Goal: Task Accomplishment & Management: Use online tool/utility

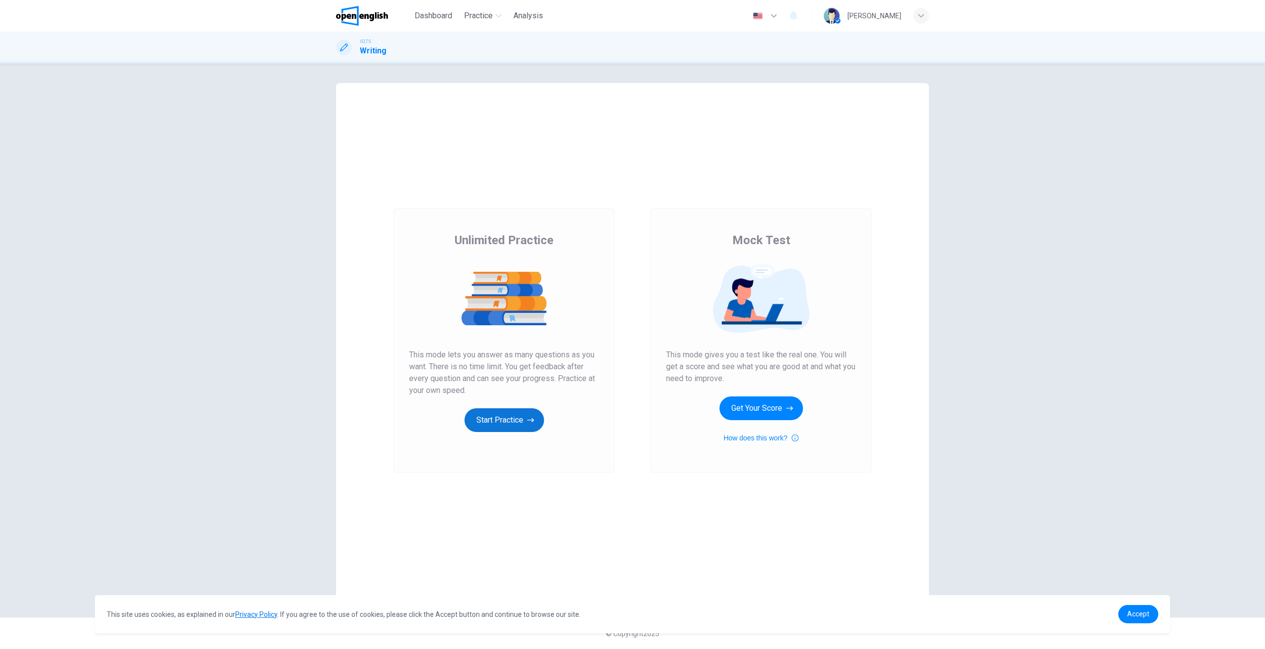
click at [516, 420] on button "Start Practice" at bounding box center [504, 420] width 80 height 24
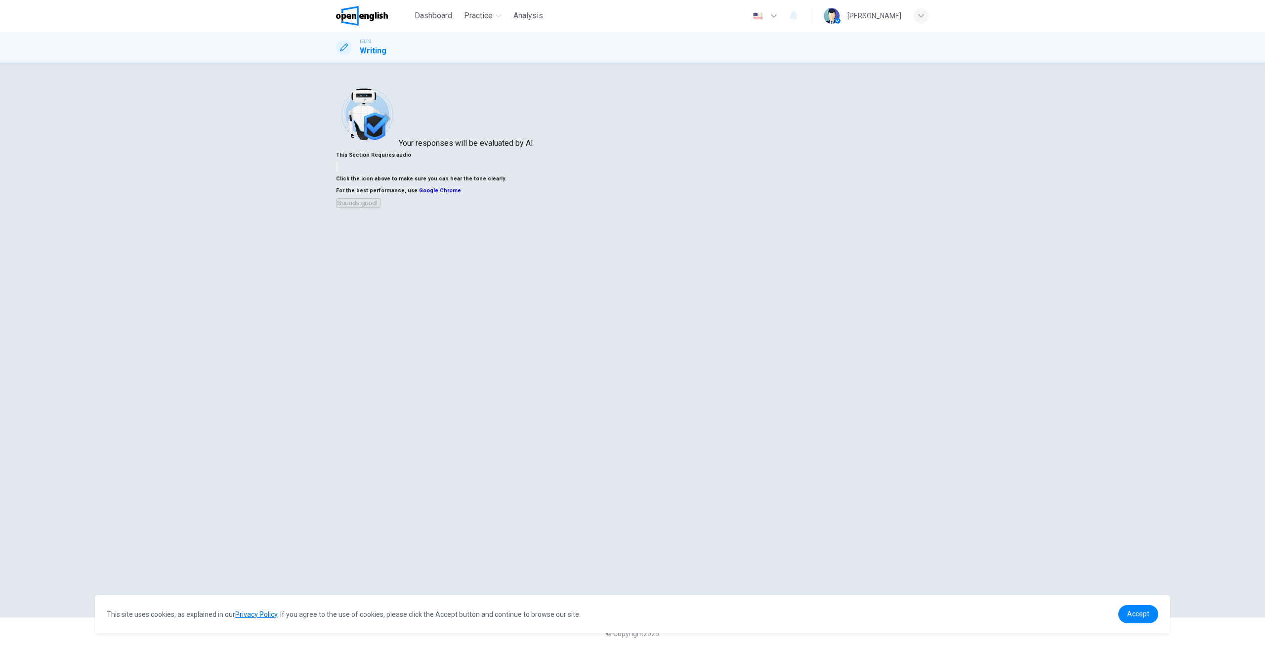
click at [328, 290] on div "Your responses will be evaluated by AI This Section Requires audio Click the ic…" at bounding box center [632, 340] width 624 height 514
click at [283, 287] on div "Your responses will be evaluated by AI This Section Requires audio Click the ic…" at bounding box center [632, 355] width 1265 height 585
click at [763, 208] on div "This Section Requires audio Click the icon above to make sure you can hear the …" at bounding box center [632, 178] width 593 height 59
click at [338, 172] on button "button" at bounding box center [337, 167] width 2 height 9
click at [380, 207] on button "Sounds good!" at bounding box center [358, 202] width 44 height 9
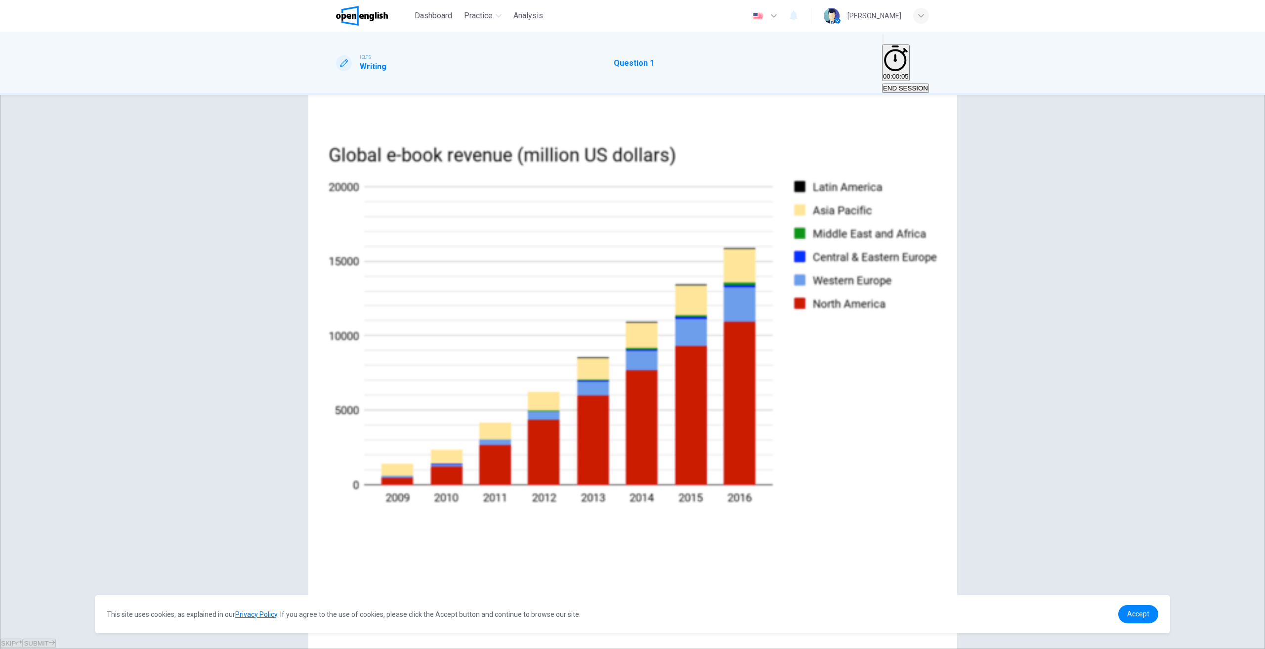
drag, startPoint x: 394, startPoint y: 158, endPoint x: 470, endPoint y: 156, distance: 76.6
click at [470, 156] on h6 "The chart below shows the revenue from sales of e-books in different regions of…" at bounding box center [632, 156] width 593 height 12
drag, startPoint x: 425, startPoint y: 217, endPoint x: 383, endPoint y: 218, distance: 42.0
click at [383, 183] on strong "Write at least 150 words." at bounding box center [368, 179] width 64 height 6
click at [445, 207] on div "Click to Zoom" at bounding box center [632, 201] width 593 height 12
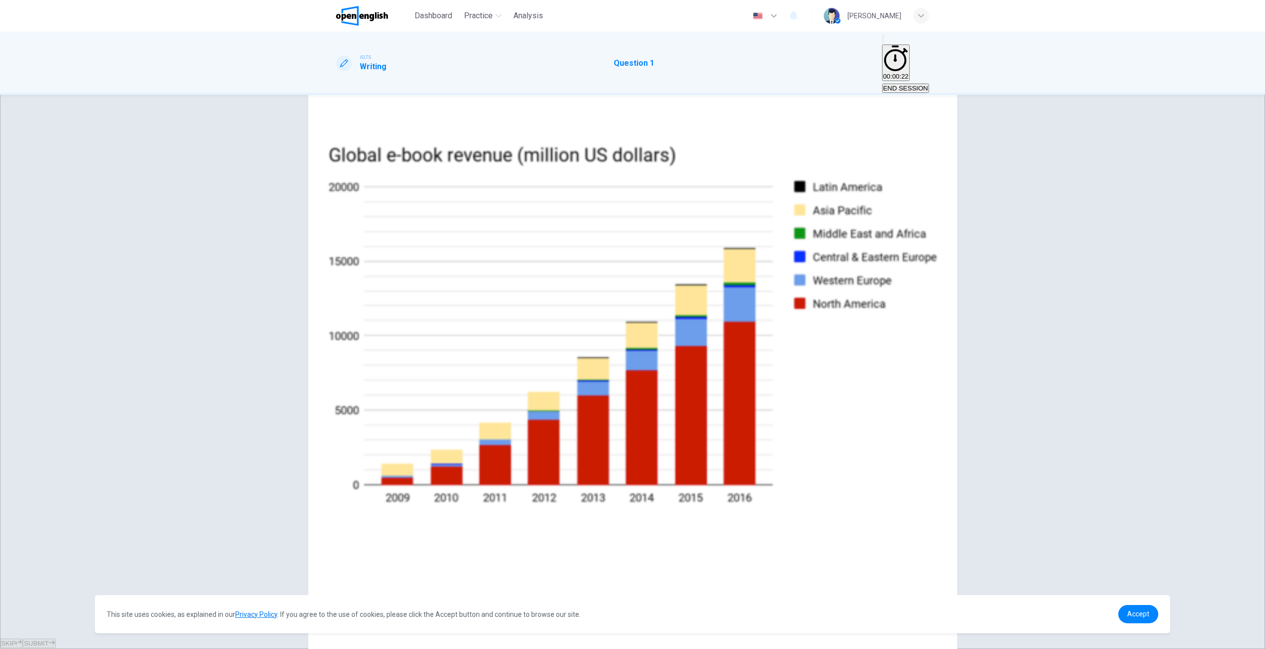
click at [51, 648] on icon "button" at bounding box center [51, 657] width 0 height 0
click at [403, 219] on textarea at bounding box center [369, 437] width 67 height 436
click at [384, 206] on button "Click to Zoom" at bounding box center [360, 201] width 48 height 9
click at [51, 648] on icon "button" at bounding box center [51, 657] width 0 height 0
click at [587, 219] on textarea "**********" at bounding box center [461, 429] width 251 height 420
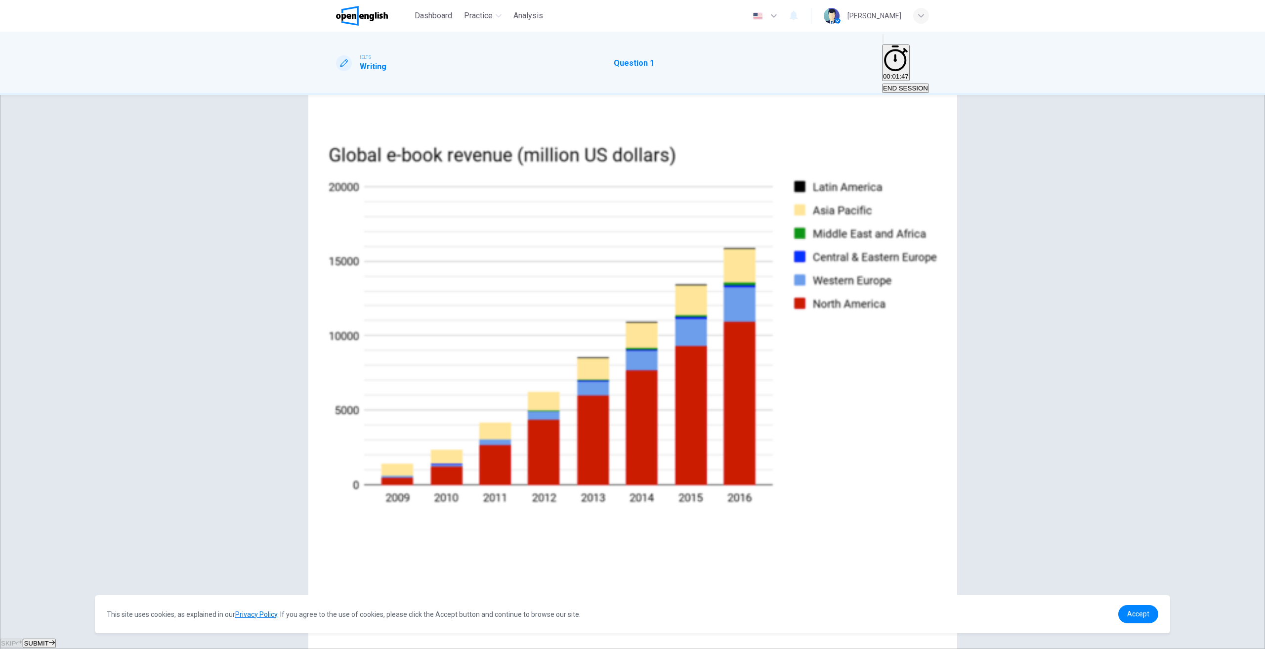
click at [587, 219] on textarea "**********" at bounding box center [461, 429] width 251 height 420
click at [528, 207] on div "Click to Zoom" at bounding box center [632, 201] width 593 height 12
click at [51, 648] on icon "button" at bounding box center [51, 657] width 0 height 0
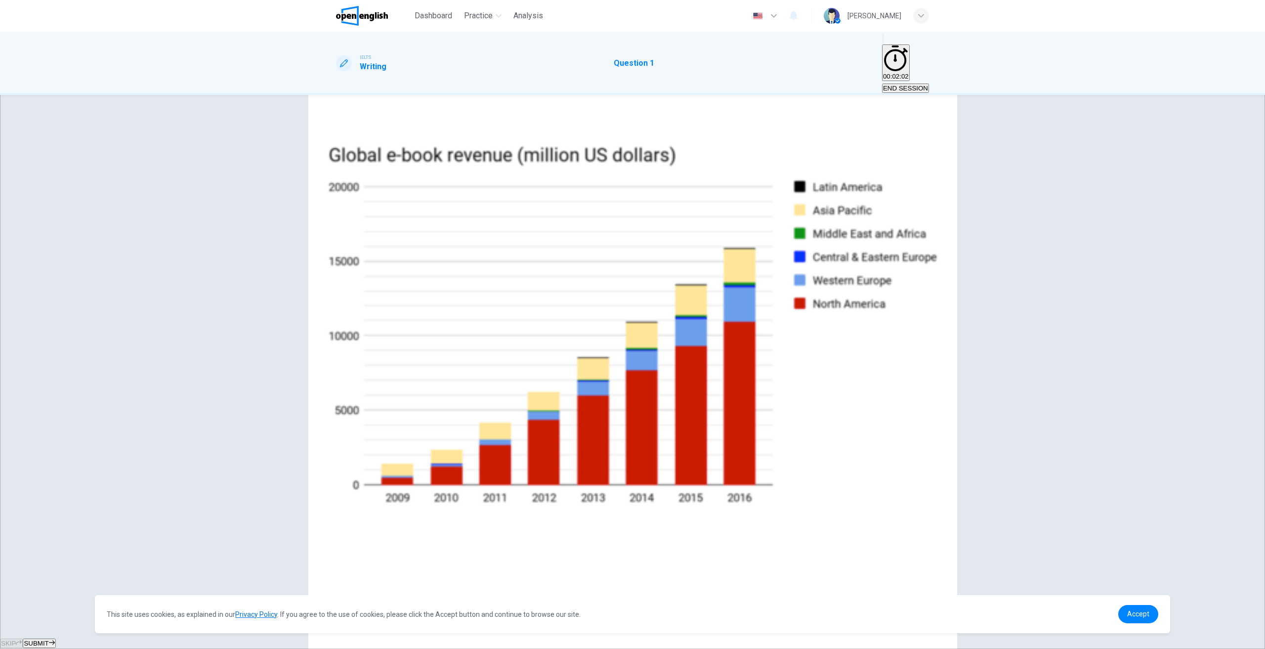
click at [587, 219] on textarea "**********" at bounding box center [461, 429] width 251 height 420
type textarea "**********"
click at [889, 83] on button "END SESSION" at bounding box center [905, 87] width 47 height 9
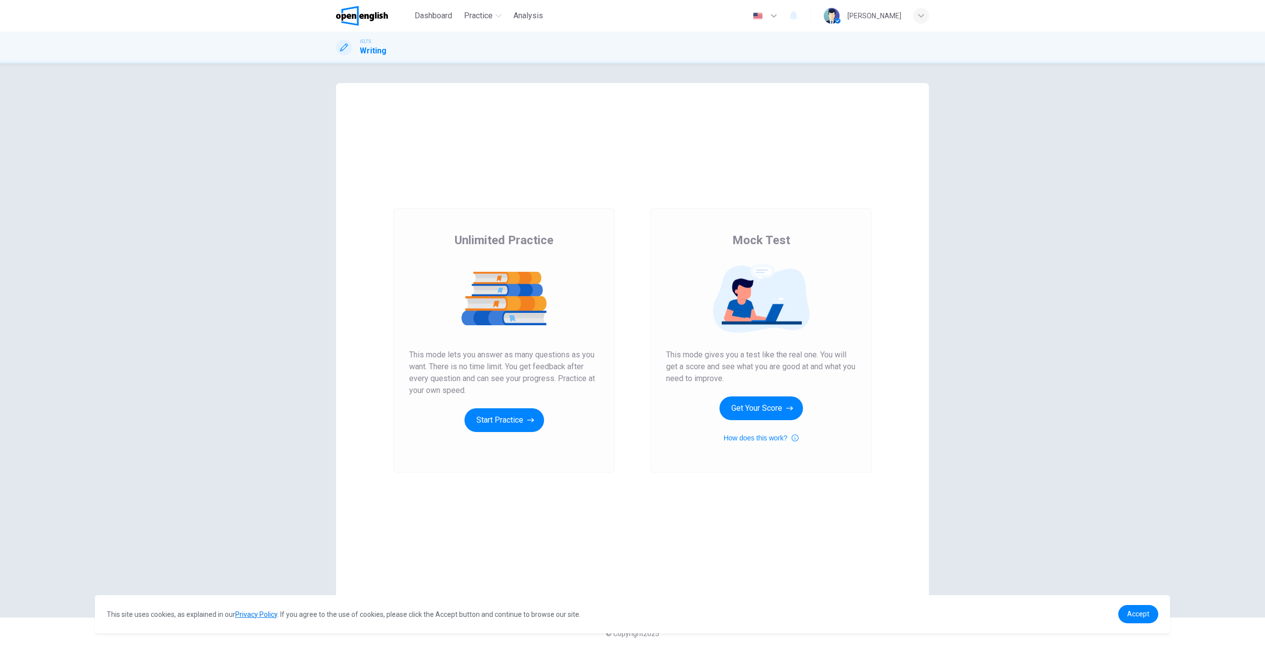
click at [489, 241] on span "Unlimited Practice" at bounding box center [503, 240] width 99 height 16
